Goal: Navigation & Orientation: Find specific page/section

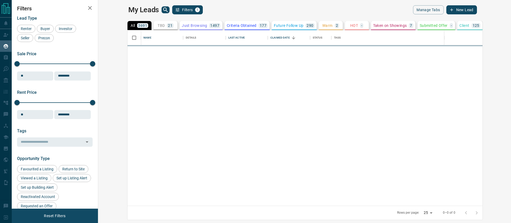
scroll to position [176, 410]
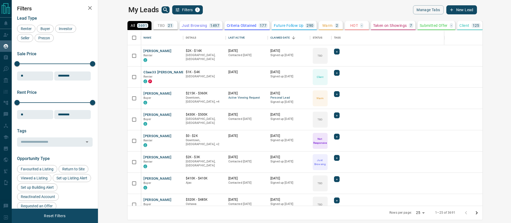
click at [215, 10] on div "My Leads Filters 1" at bounding box center [215, 9] width 174 height 9
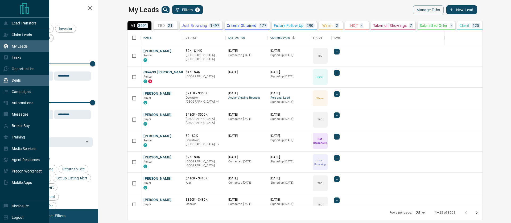
click at [22, 82] on div "Deals" at bounding box center [24, 80] width 49 height 11
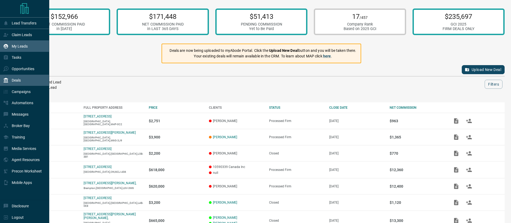
click at [23, 50] on div "My Leads" at bounding box center [15, 46] width 24 height 9
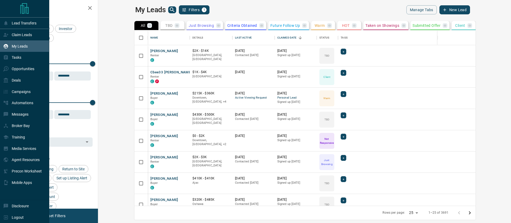
scroll to position [176, 410]
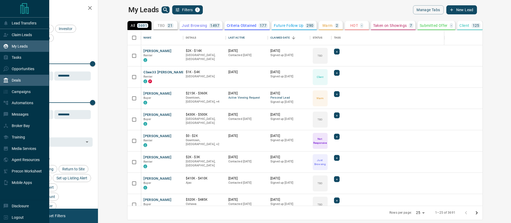
click at [6, 80] on icon at bounding box center [5, 80] width 5 height 5
